Goal: Check status

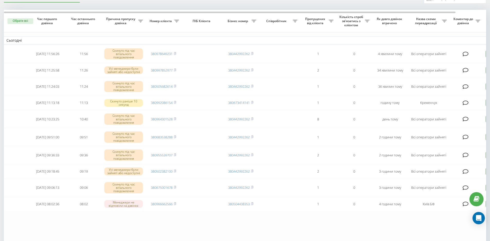
scroll to position [26, 0]
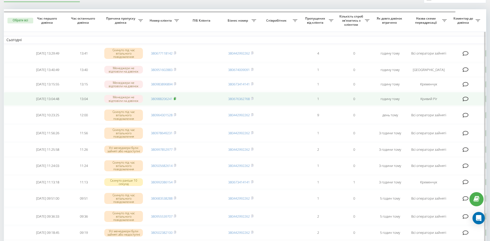
click at [175, 99] on rect at bounding box center [175, 99] width 2 height 2
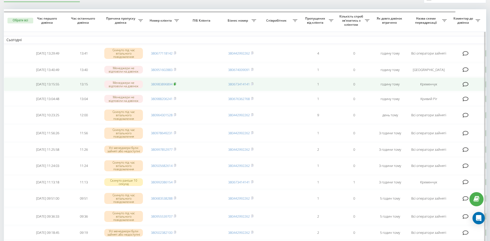
click at [174, 84] on rect at bounding box center [175, 84] width 2 height 2
click at [174, 85] on rect at bounding box center [175, 84] width 2 height 2
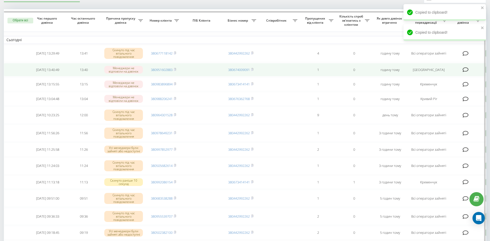
click at [177, 69] on td "380951602883" at bounding box center [164, 70] width 36 height 14
click at [176, 70] on icon at bounding box center [175, 69] width 2 height 2
